Goal: Information Seeking & Learning: Learn about a topic

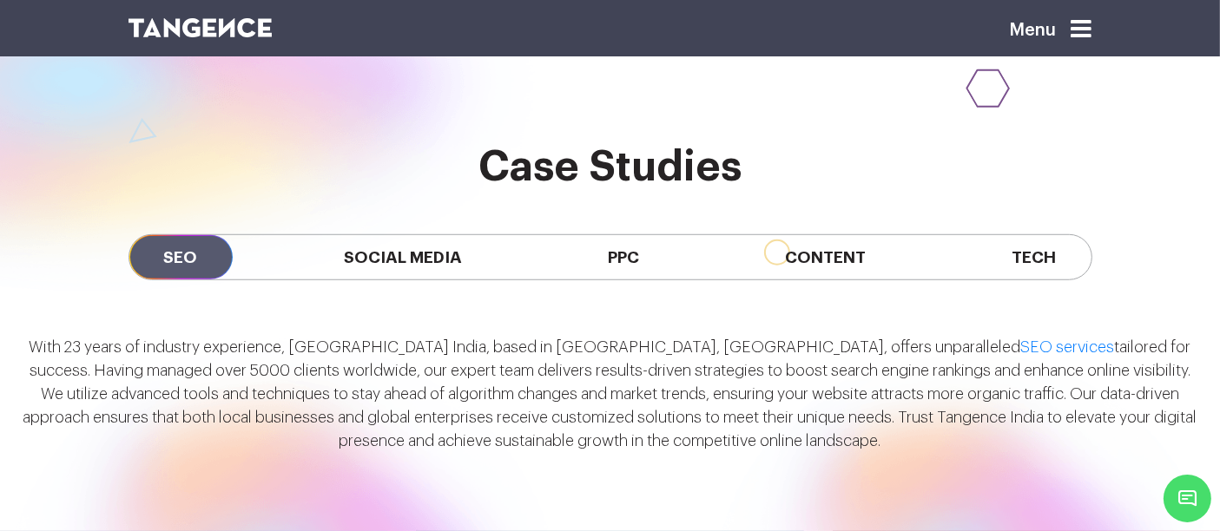
scroll to position [1251, 0]
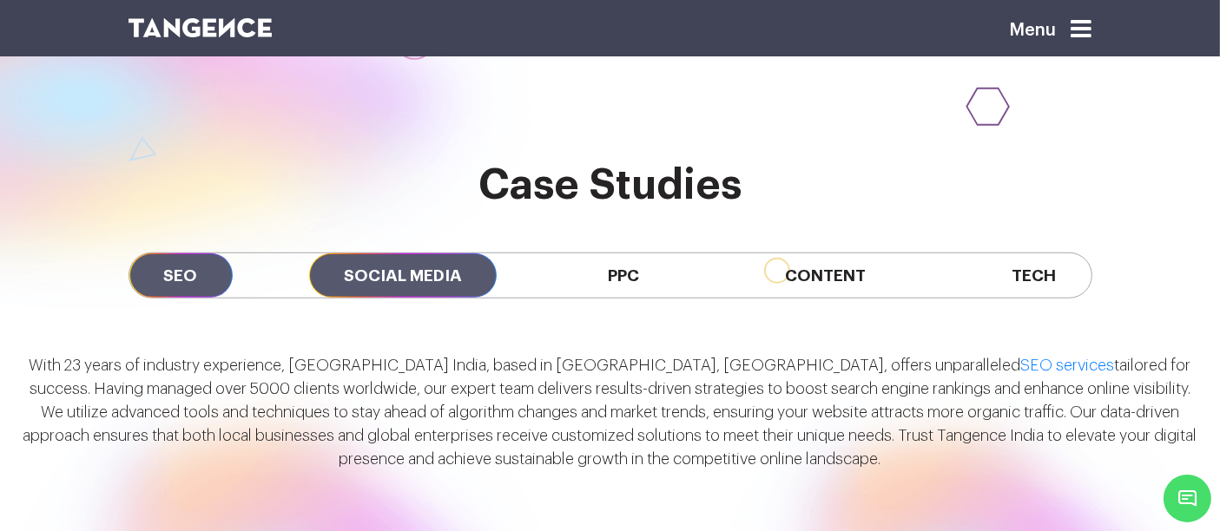
click at [393, 254] on span "Social Media" at bounding box center [403, 276] width 188 height 44
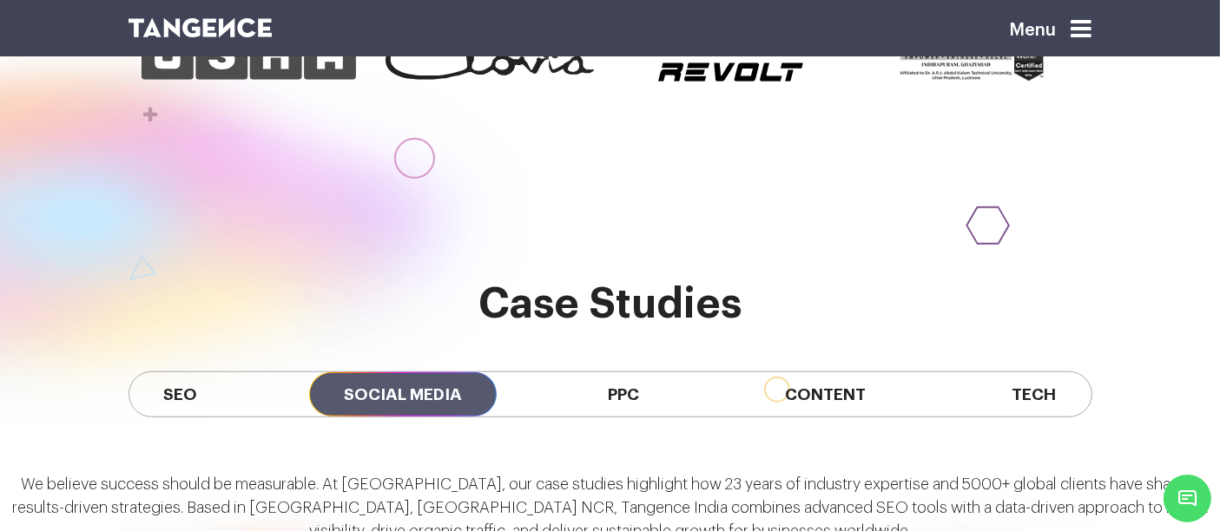
scroll to position [1128, 0]
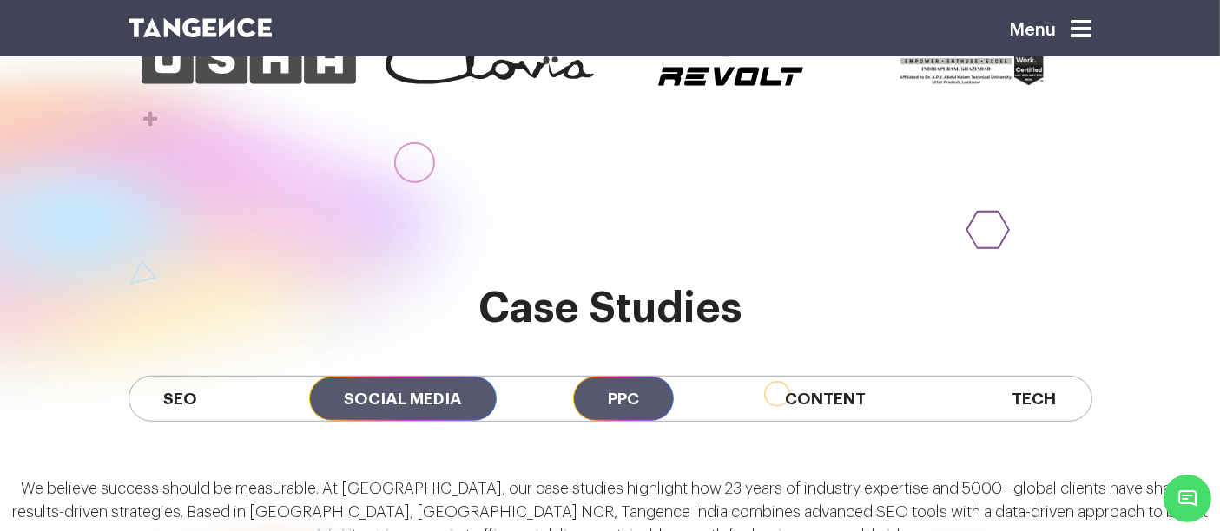
click at [595, 377] on span "PPC" at bounding box center [623, 399] width 101 height 44
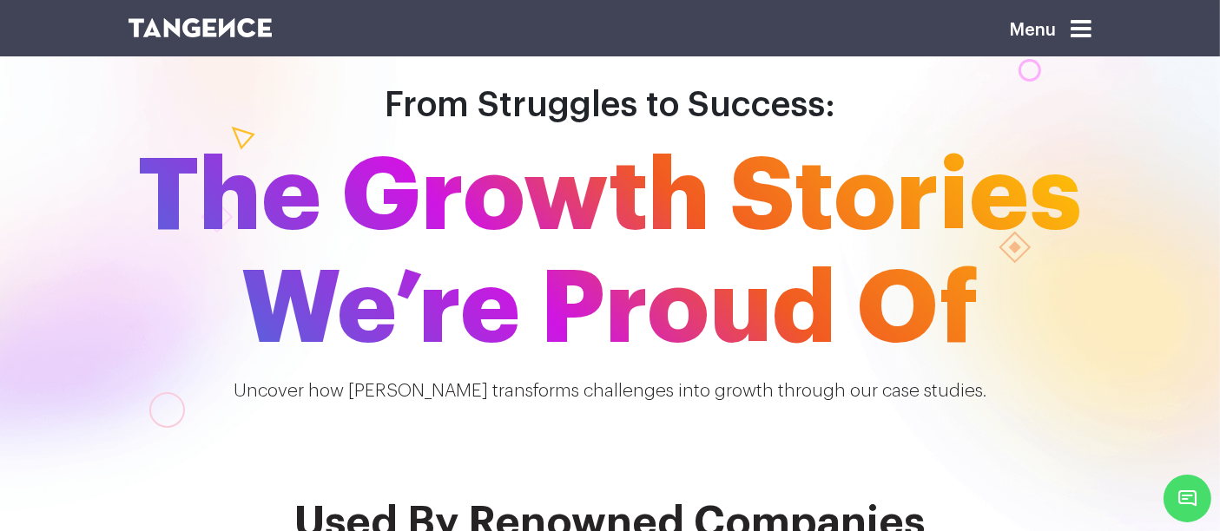
scroll to position [126, 0]
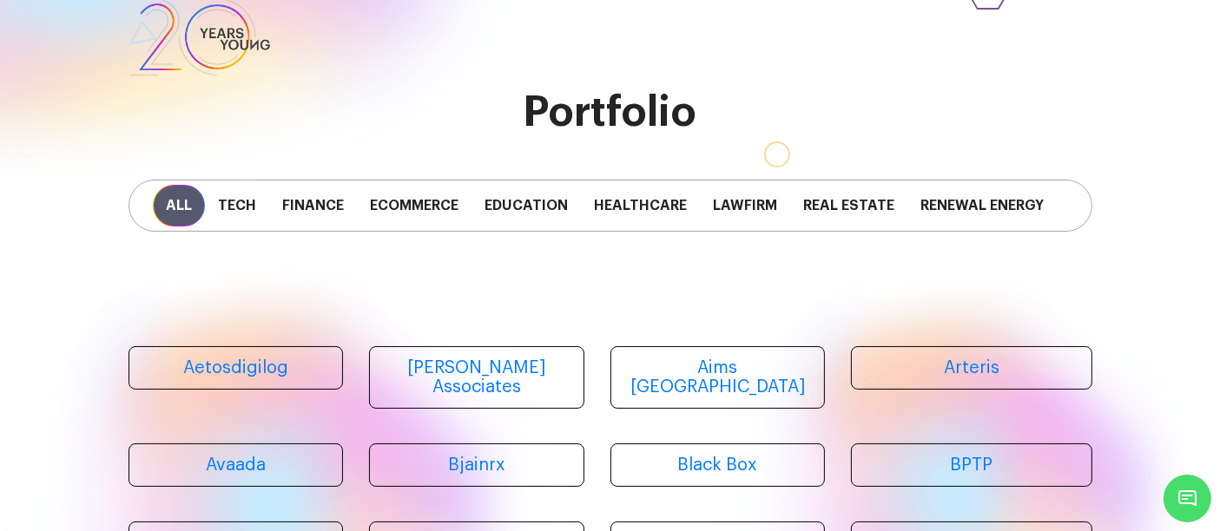
scroll to position [39, 0]
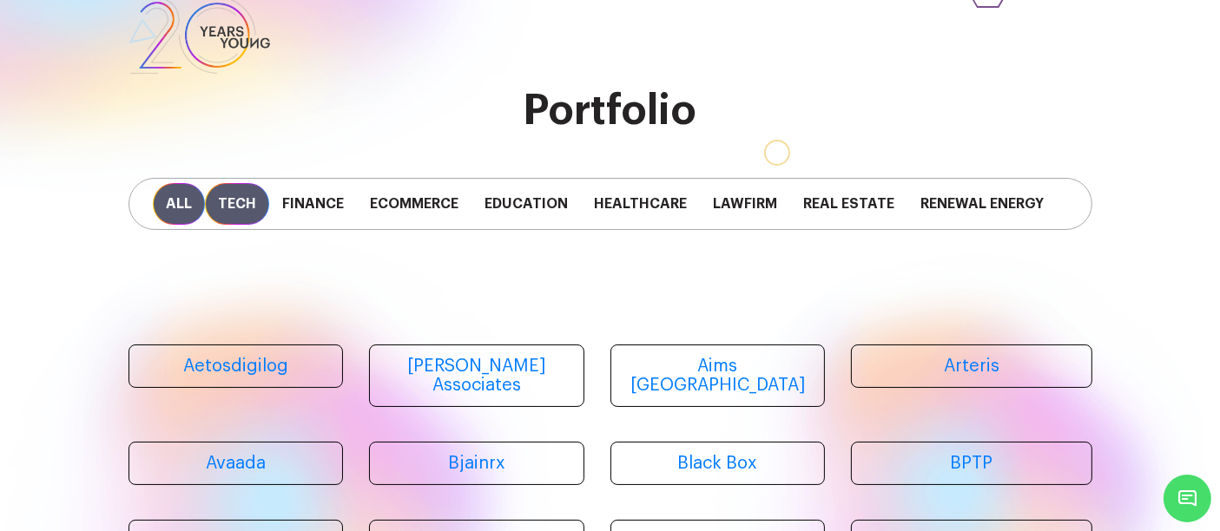
click at [242, 200] on span "Tech" at bounding box center [237, 204] width 64 height 42
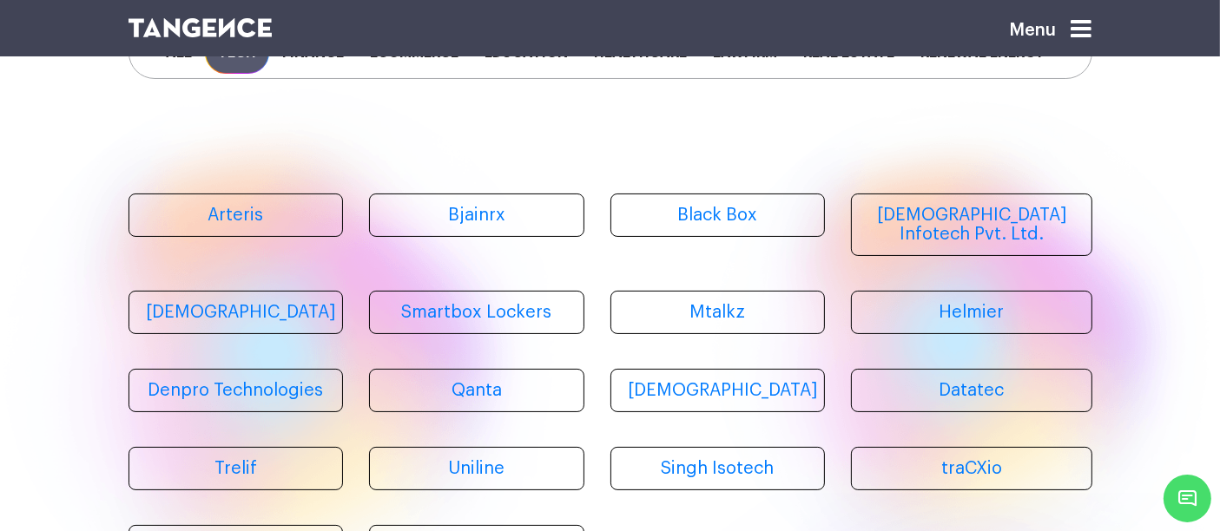
scroll to position [192, 0]
